Goal: Obtain resource: Obtain resource

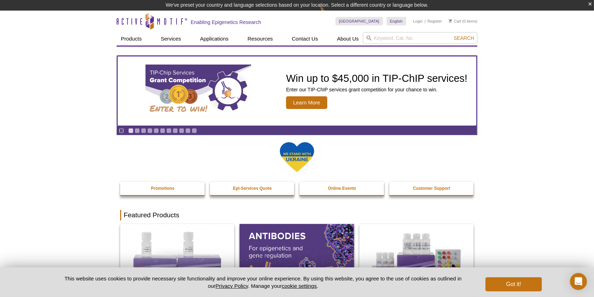
click at [303, 91] on p "Enter our TIP-ChIP services grant competition for your chance to win." at bounding box center [377, 89] width 182 height 6
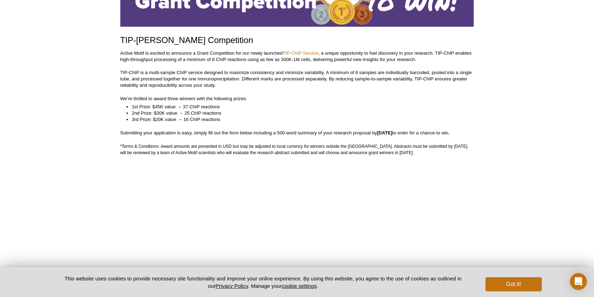
scroll to position [235, 0]
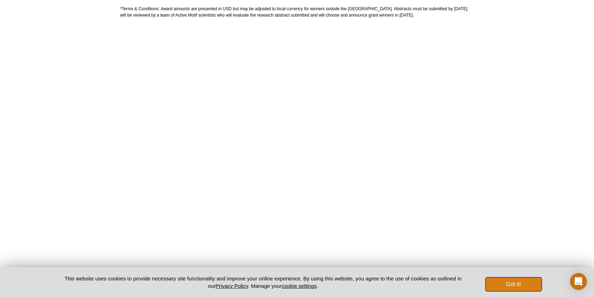
click at [505, 282] on button "Got it!" at bounding box center [514, 284] width 56 height 14
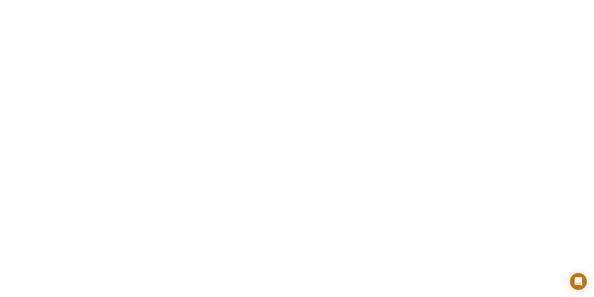
scroll to position [185, 0]
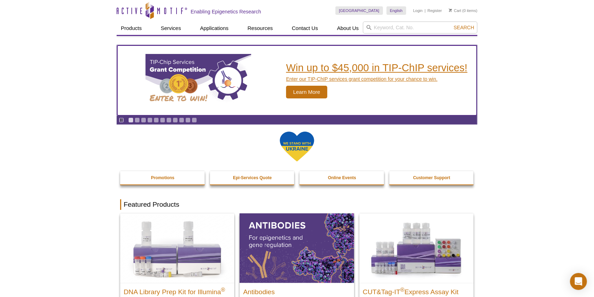
click at [309, 89] on span "Learn More" at bounding box center [306, 92] width 41 height 13
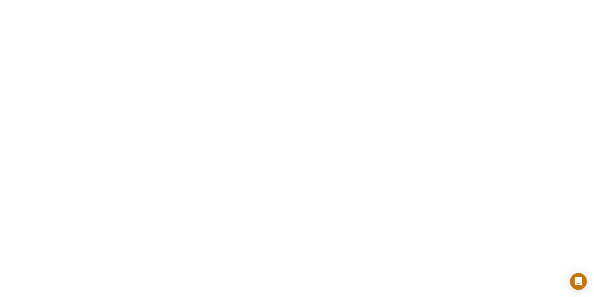
scroll to position [1156, 0]
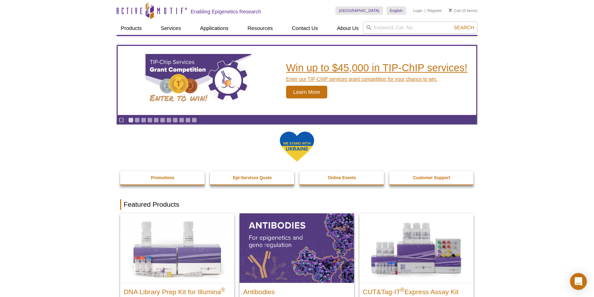
click at [339, 67] on h2 "Win up to $45,000 in TIP-ChIP services!" at bounding box center [377, 67] width 182 height 11
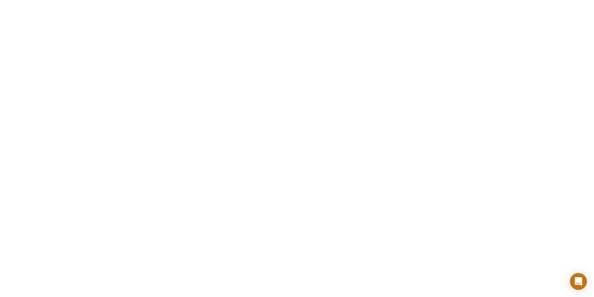
scroll to position [1462, 0]
